Goal: Task Accomplishment & Management: Manage account settings

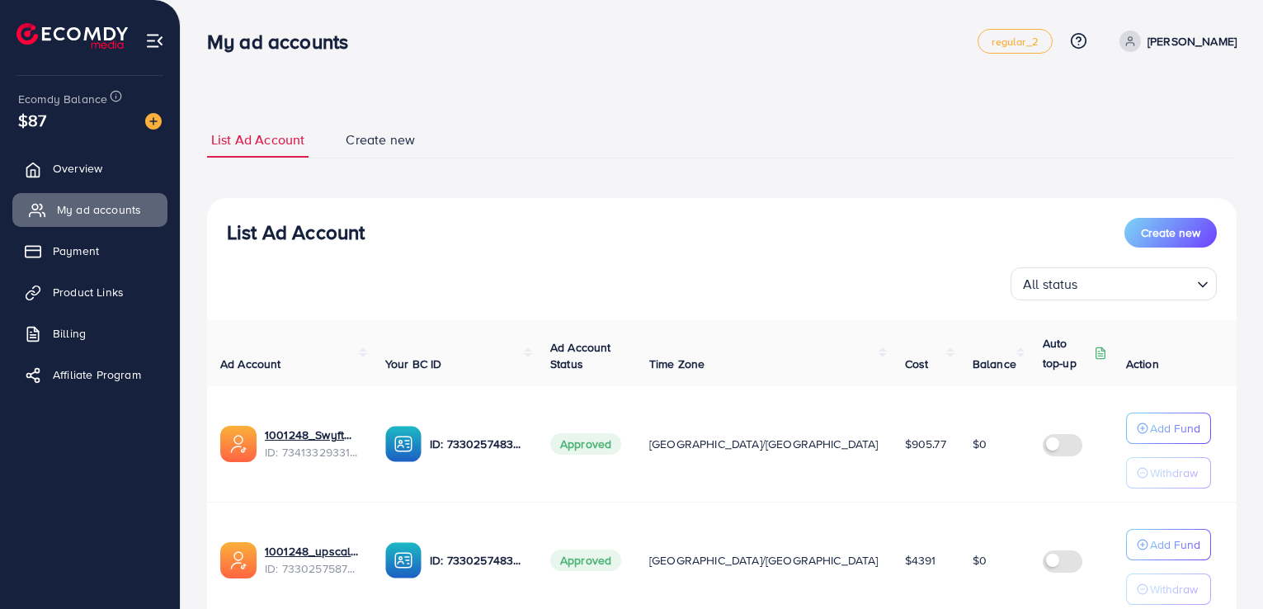
scroll to position [83, 0]
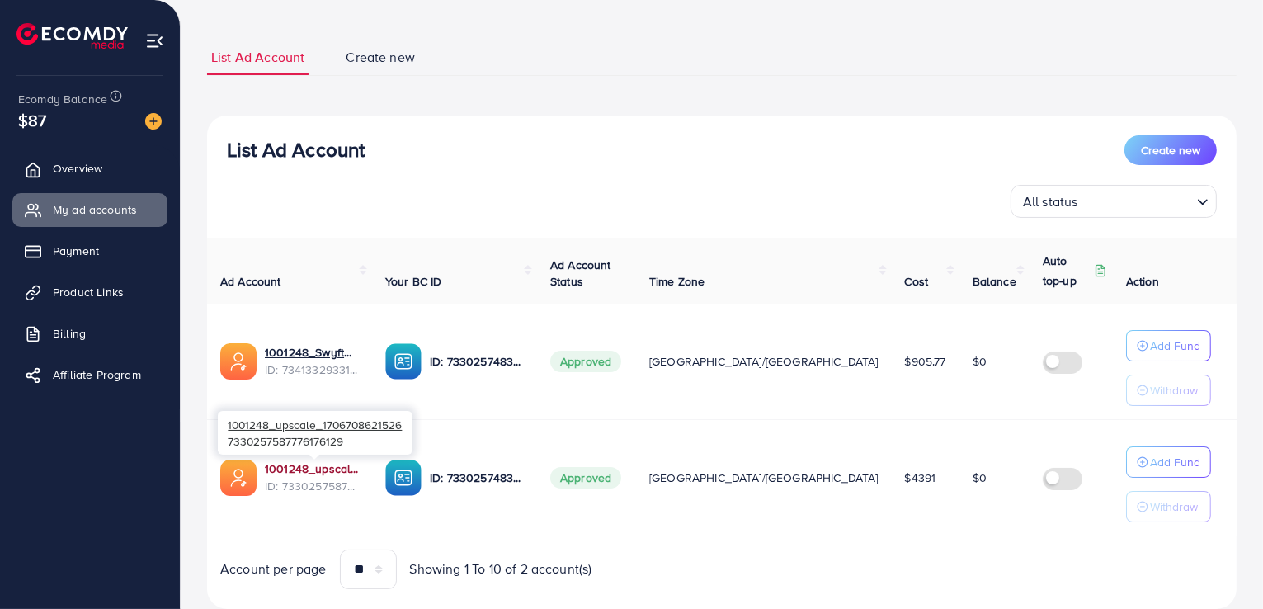
click at [335, 473] on link "1001248_upscale_1706708621526" at bounding box center [312, 468] width 94 height 17
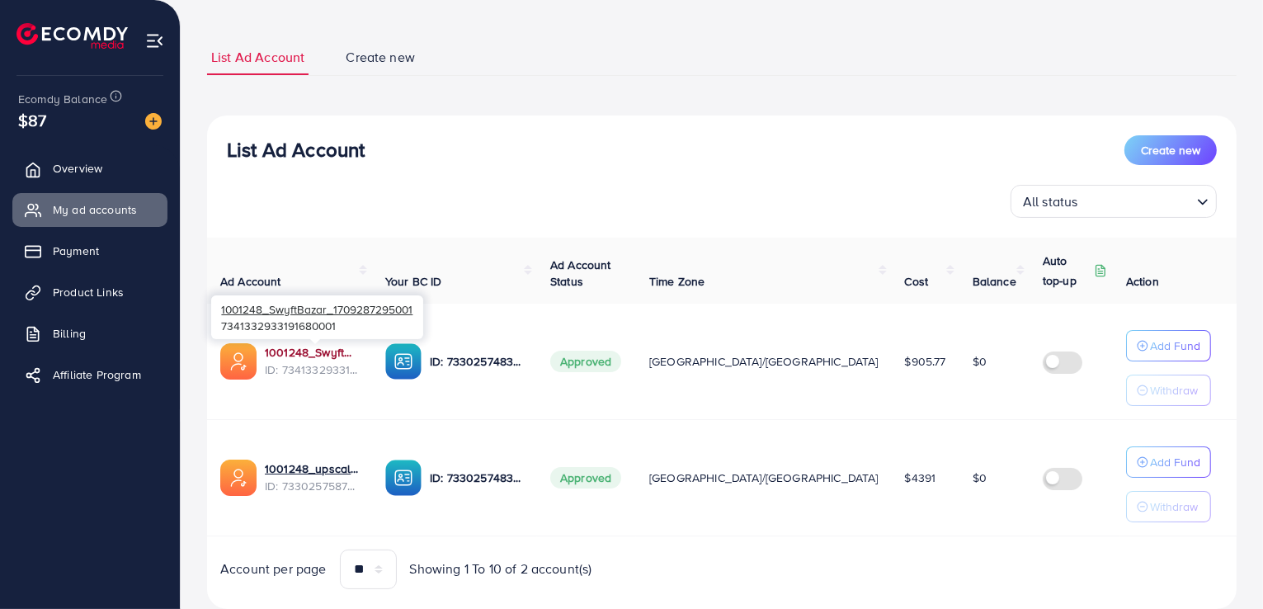
click at [319, 351] on link "1001248_SwyftBazar_1709287295001" at bounding box center [312, 352] width 94 height 17
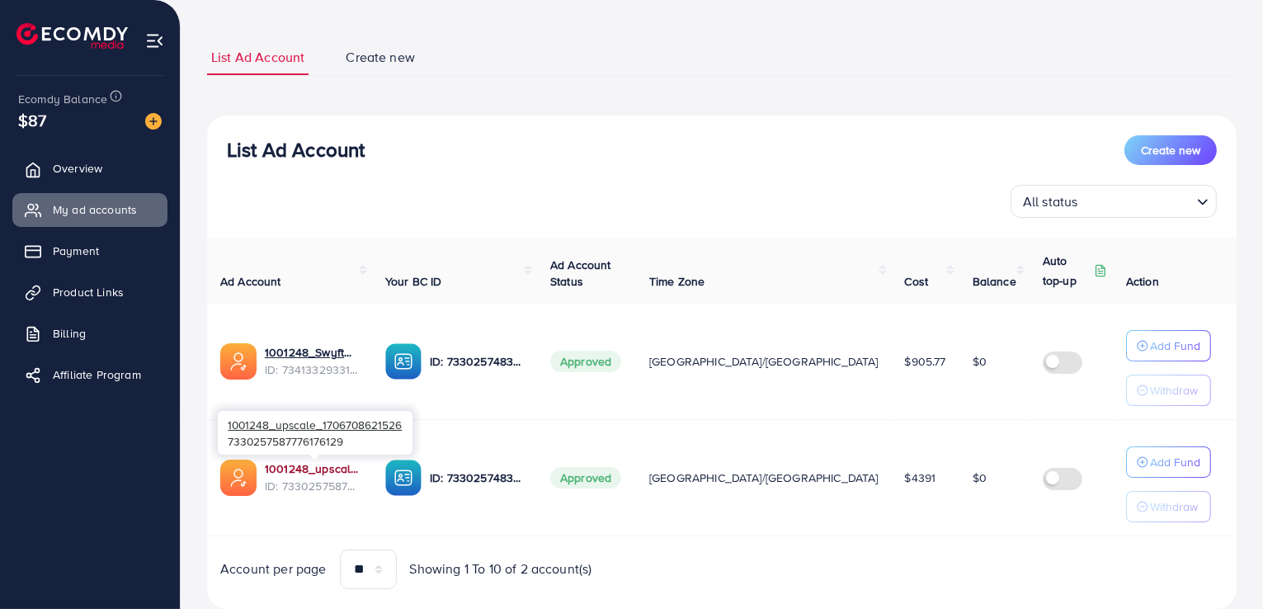
click at [338, 466] on link "1001248_upscale_1706708621526" at bounding box center [312, 468] width 94 height 17
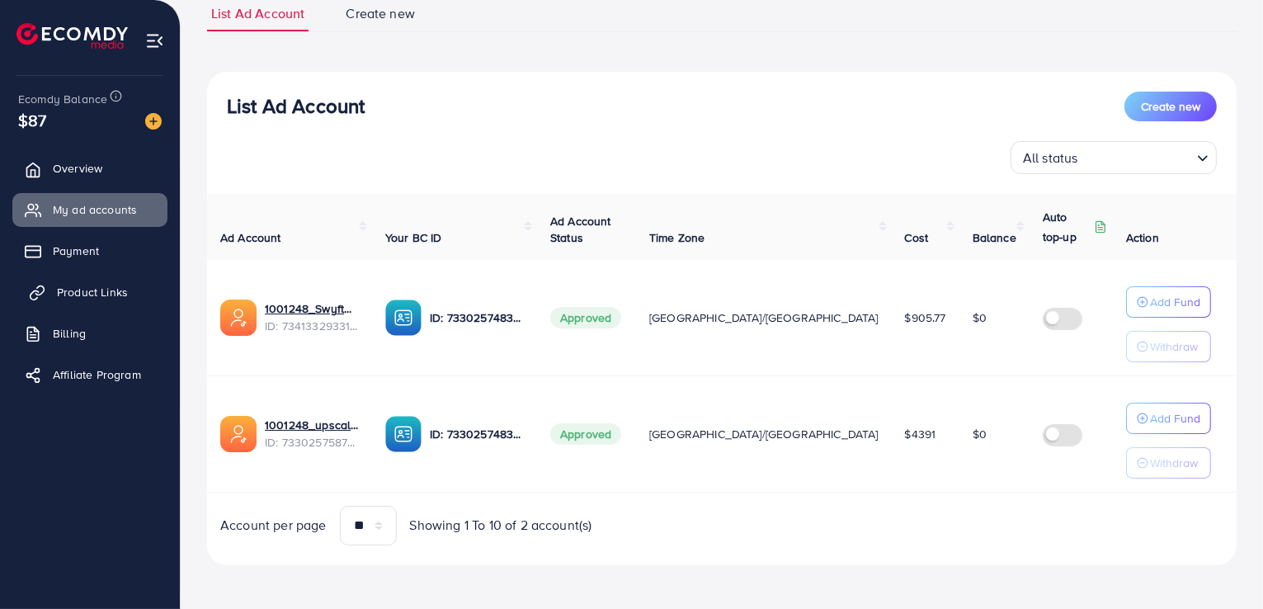
click at [96, 295] on span "Product Links" at bounding box center [92, 292] width 71 height 17
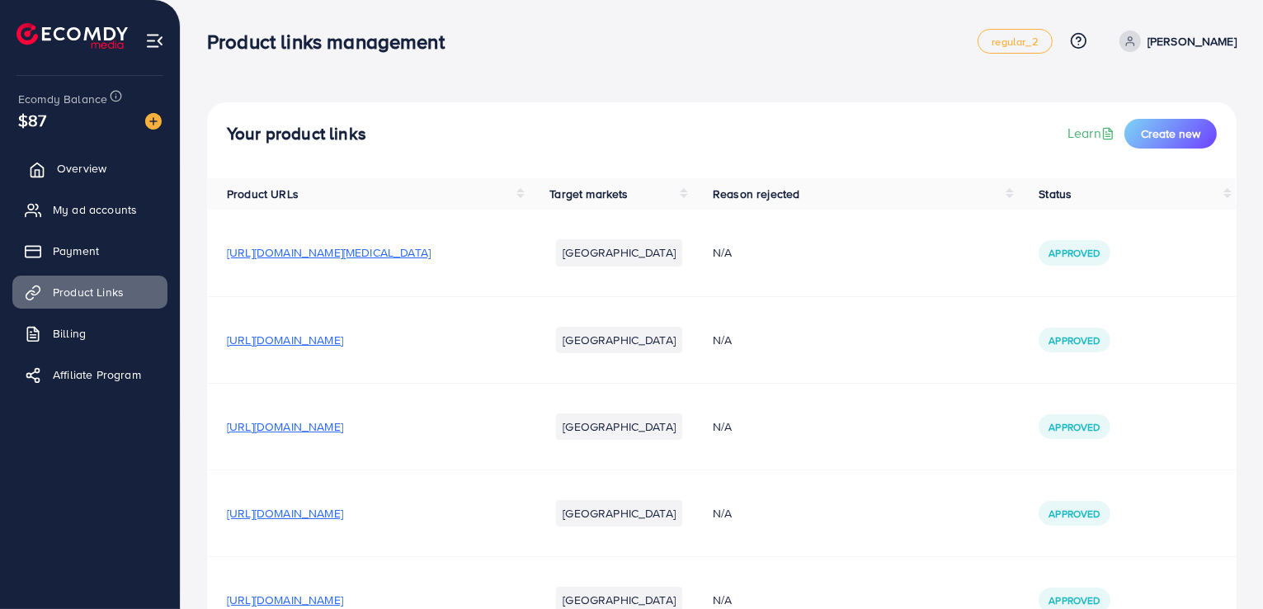
click at [100, 169] on span "Overview" at bounding box center [82, 168] width 50 height 17
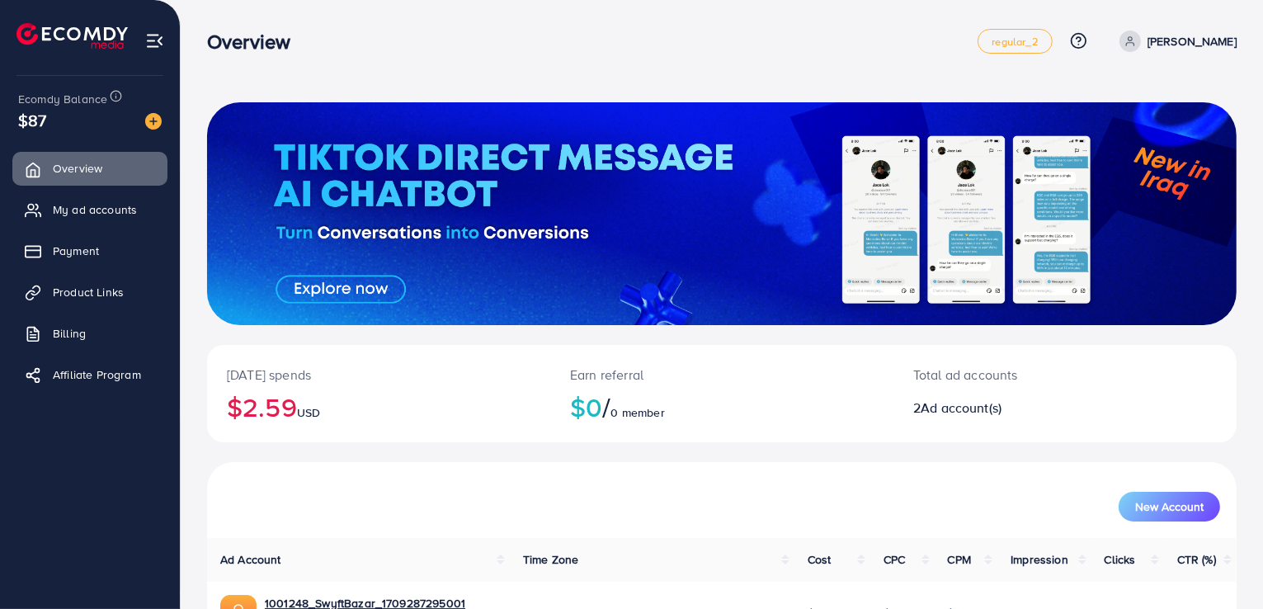
click at [1127, 45] on icon at bounding box center [1131, 41] width 12 height 12
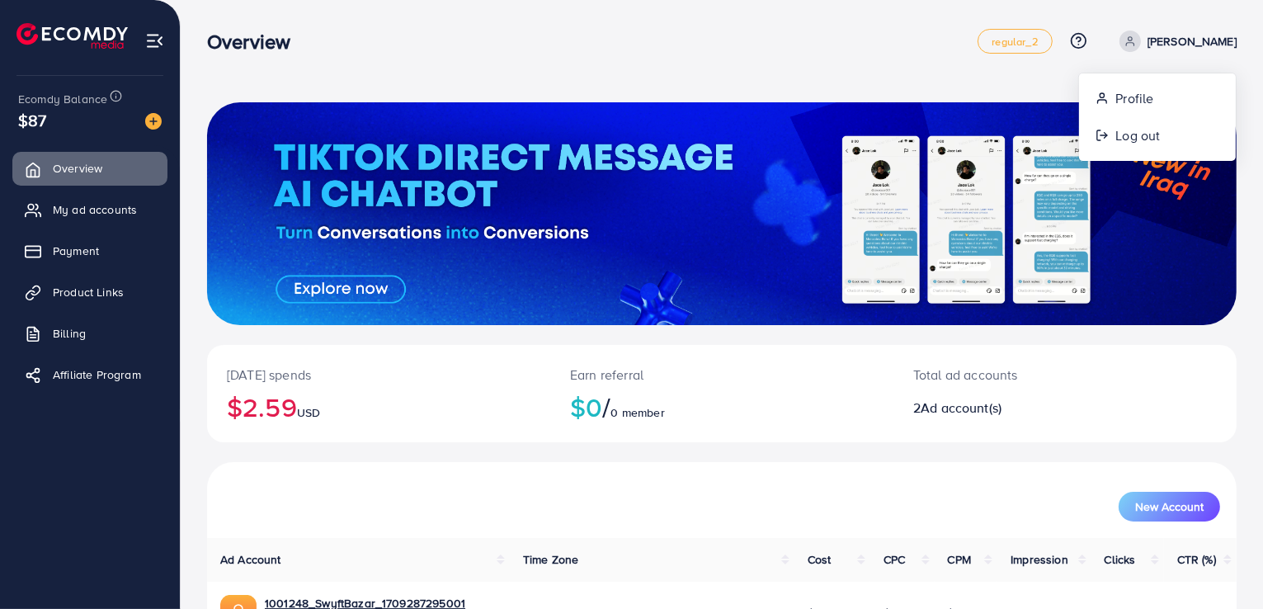
click at [1166, 40] on p "[PERSON_NAME]" at bounding box center [1192, 41] width 89 height 20
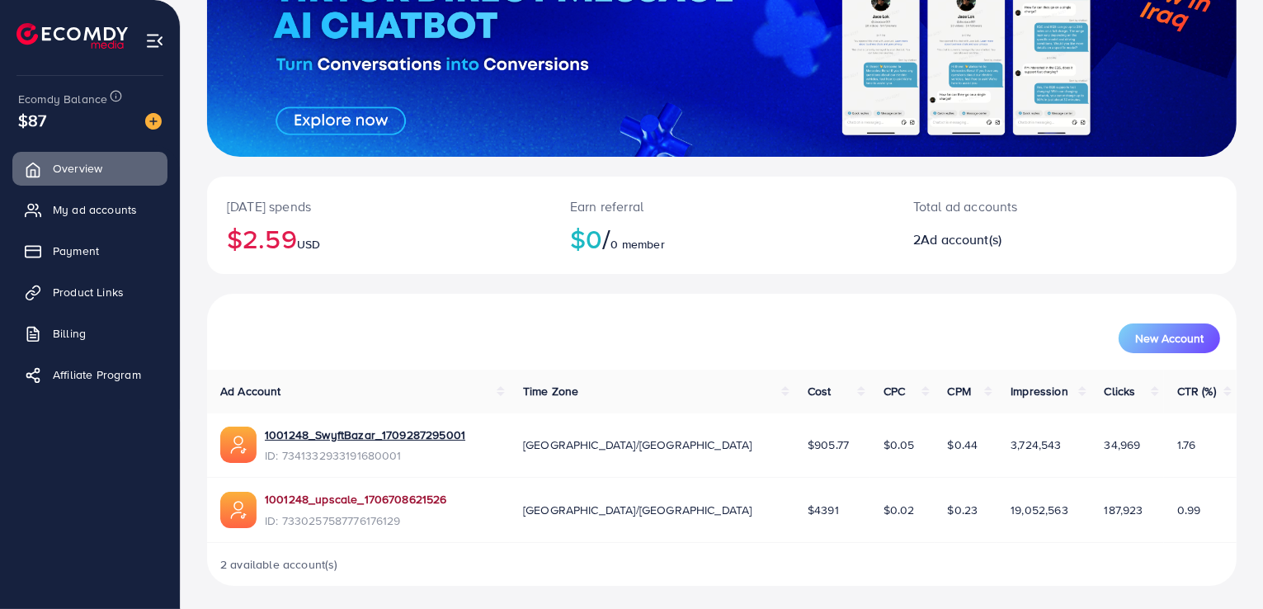
scroll to position [172, 0]
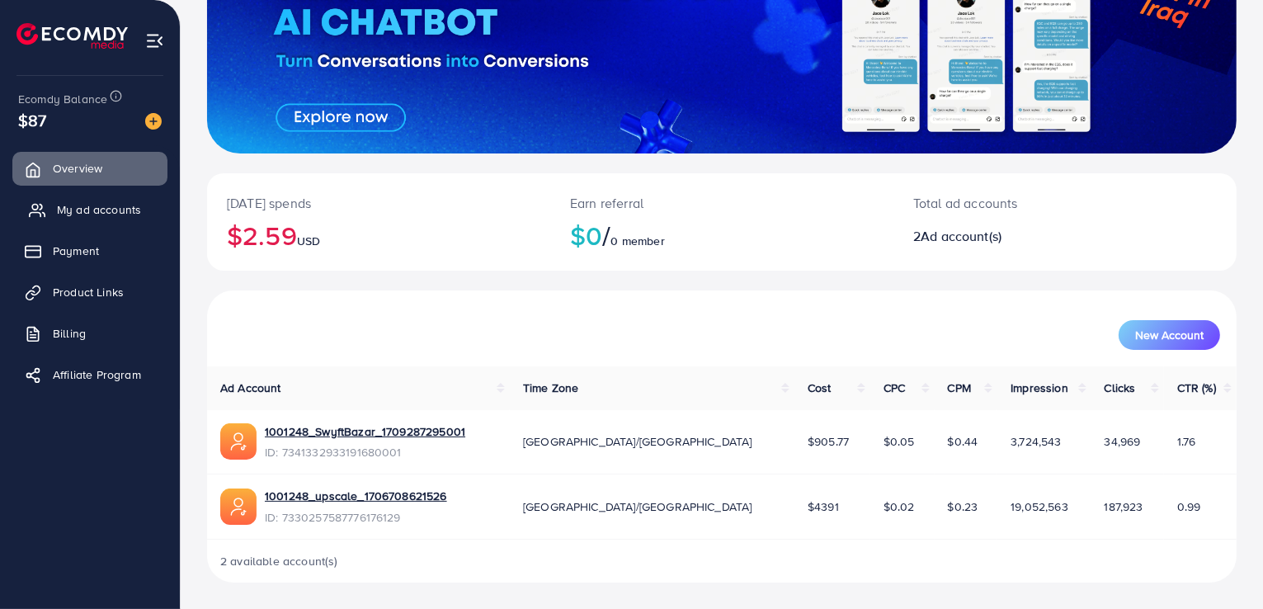
click at [96, 210] on span "My ad accounts" at bounding box center [99, 209] width 84 height 17
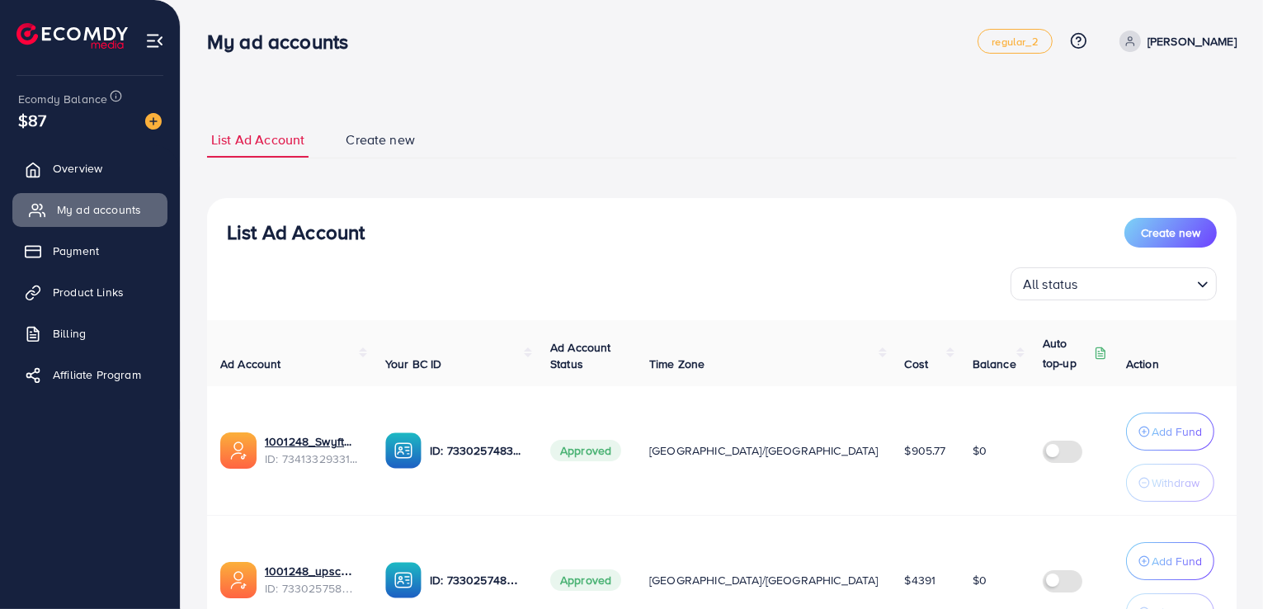
click at [12, 193] on link "My ad accounts" at bounding box center [89, 209] width 155 height 33
click at [1166, 441] on p "Add Fund" at bounding box center [1177, 432] width 50 height 20
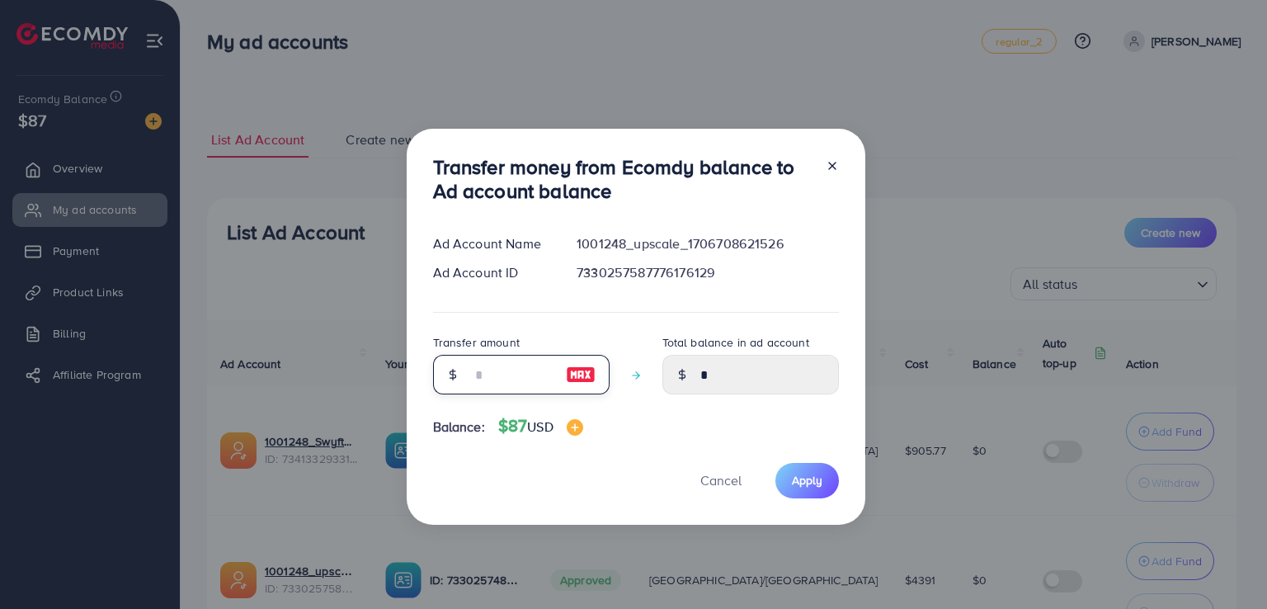
click at [521, 379] on input "number" at bounding box center [512, 375] width 83 height 40
type input "**"
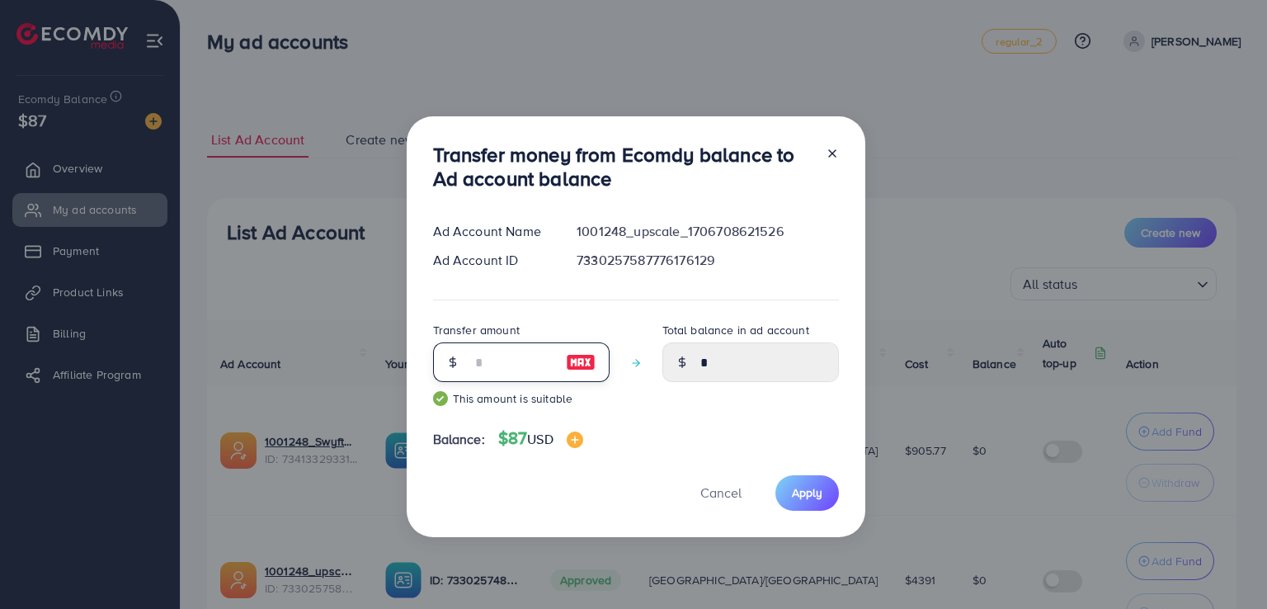
type input "*****"
type input "**"
click at [799, 489] on span "Apply" at bounding box center [807, 492] width 31 height 17
